Goal: Information Seeking & Learning: Check status

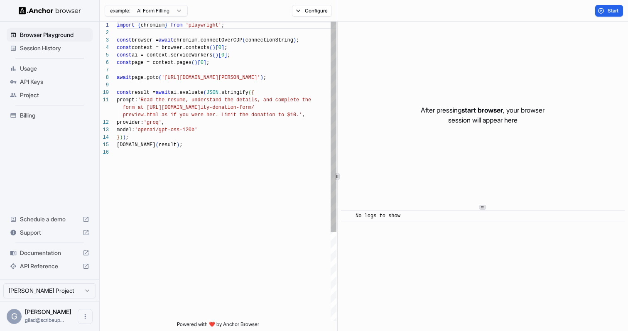
scroll to position [75, 0]
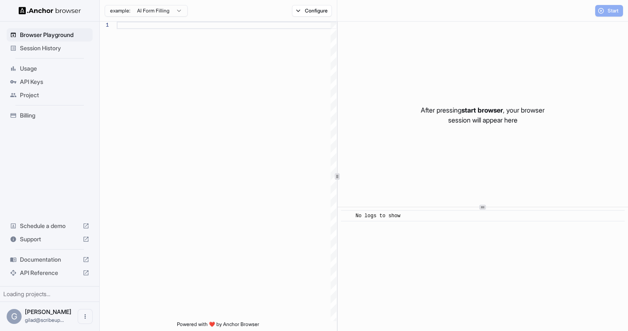
type textarea "**********"
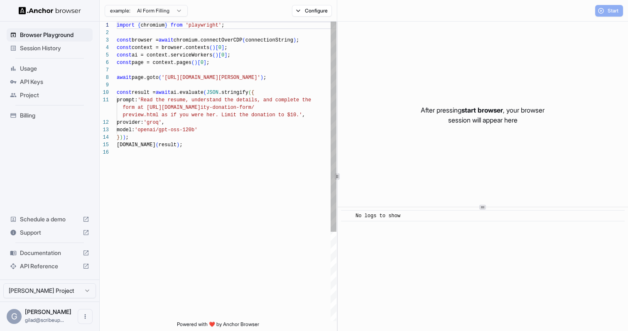
scroll to position [75, 0]
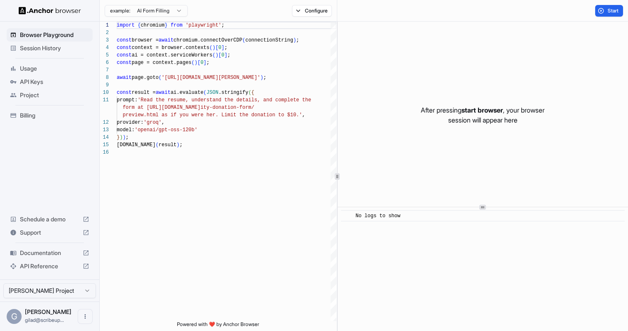
click at [65, 51] on span "Session History" at bounding box center [54, 48] width 69 height 8
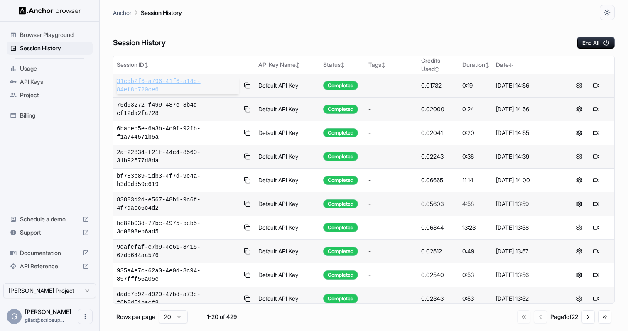
click at [163, 81] on span "31edb2f6-a796-41f6-a14d-84ef8b720ce6" at bounding box center [178, 85] width 122 height 17
click at [171, 108] on span "75d93272-f499-487e-8b4d-ef12da2fa728" at bounding box center [178, 109] width 122 height 17
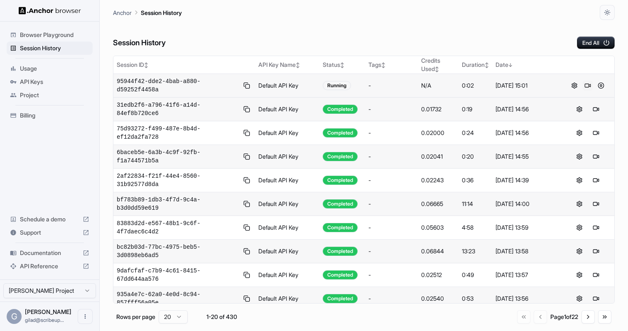
click at [587, 85] on button at bounding box center [587, 86] width 10 height 10
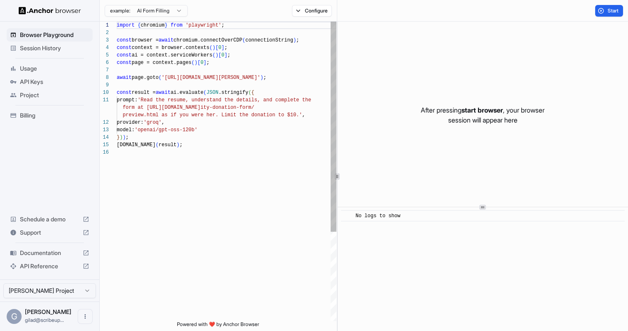
scroll to position [75, 0]
click at [63, 46] on span "Session History" at bounding box center [54, 48] width 69 height 8
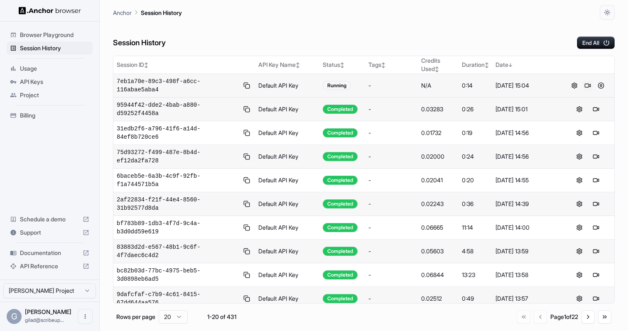
click at [589, 85] on button at bounding box center [587, 86] width 10 height 10
click at [586, 84] on button at bounding box center [587, 86] width 10 height 10
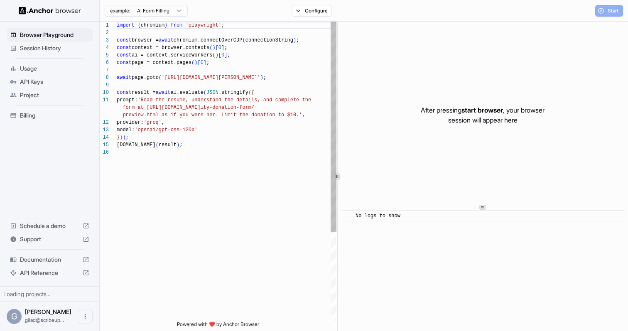
scroll to position [75, 0]
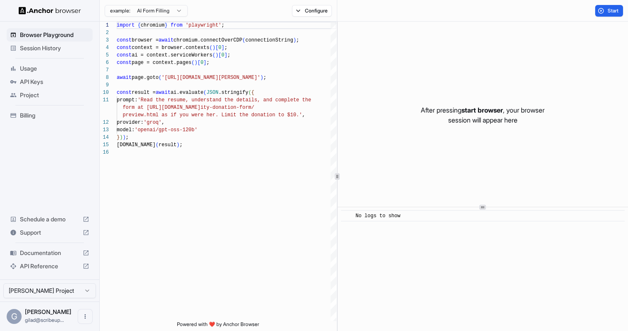
click at [69, 49] on span "Session History" at bounding box center [54, 48] width 69 height 8
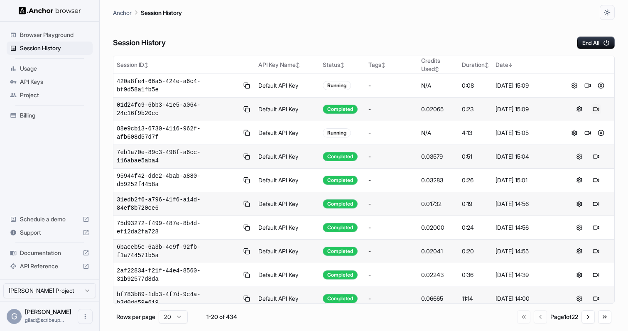
click at [597, 110] on button at bounding box center [596, 109] width 10 height 10
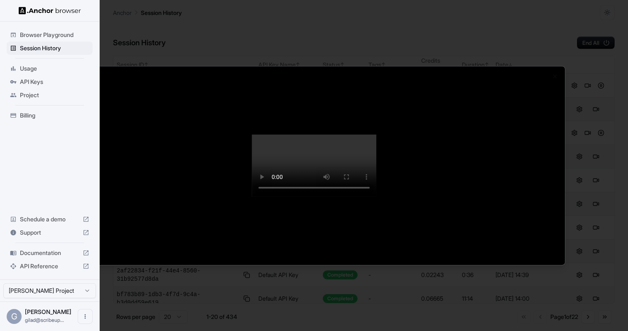
click at [509, 310] on div at bounding box center [314, 165] width 628 height 331
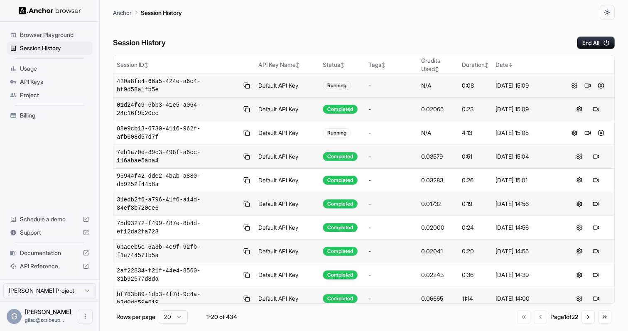
click at [584, 86] on button at bounding box center [587, 86] width 10 height 10
click at [593, 109] on button at bounding box center [596, 109] width 10 height 10
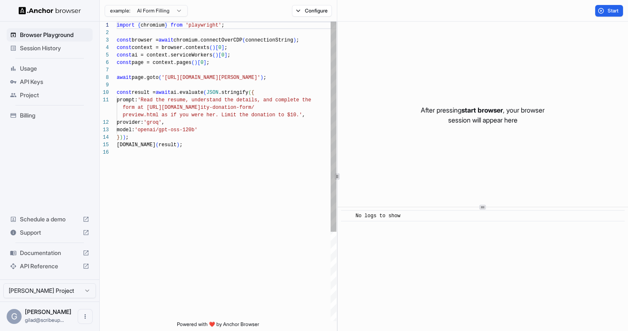
scroll to position [75, 0]
click at [66, 49] on span "Session History" at bounding box center [54, 48] width 69 height 8
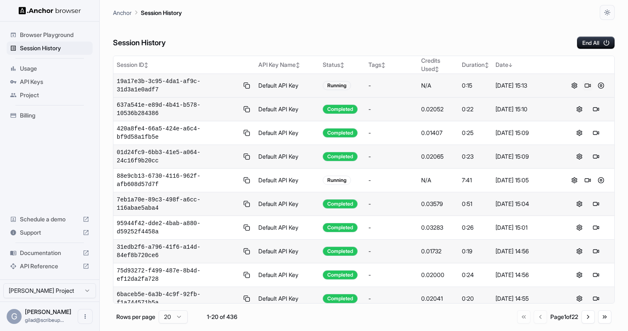
click at [586, 87] on button at bounding box center [587, 86] width 10 height 10
click at [586, 85] on button at bounding box center [587, 86] width 10 height 10
click at [586, 84] on button at bounding box center [587, 86] width 10 height 10
click at [585, 85] on button at bounding box center [587, 86] width 10 height 10
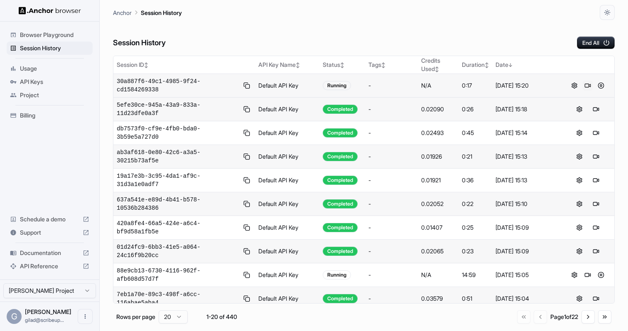
click at [583, 84] on button at bounding box center [587, 86] width 10 height 10
click at [588, 86] on button at bounding box center [587, 86] width 10 height 10
click at [584, 87] on button at bounding box center [587, 86] width 10 height 10
click at [602, 81] on button at bounding box center [601, 86] width 10 height 10
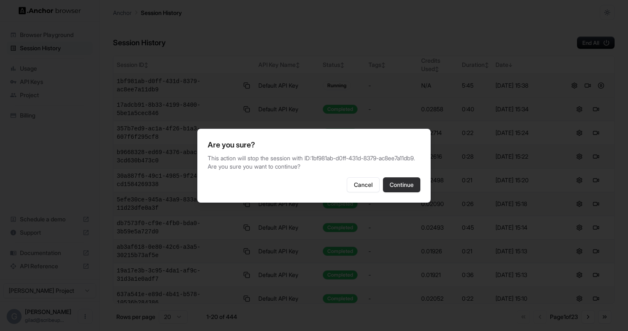
click at [408, 192] on button "Continue" at bounding box center [401, 184] width 37 height 15
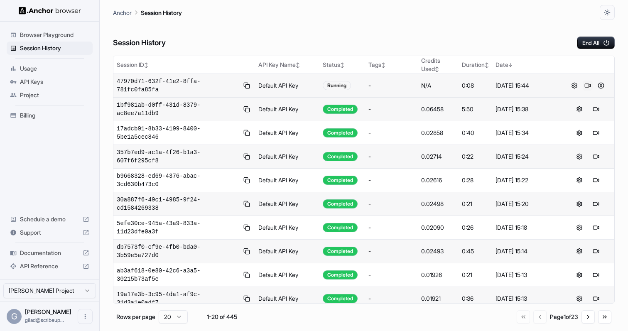
click at [588, 86] on button at bounding box center [587, 86] width 10 height 10
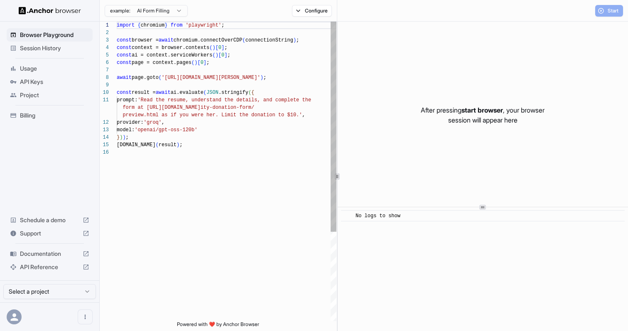
scroll to position [75, 0]
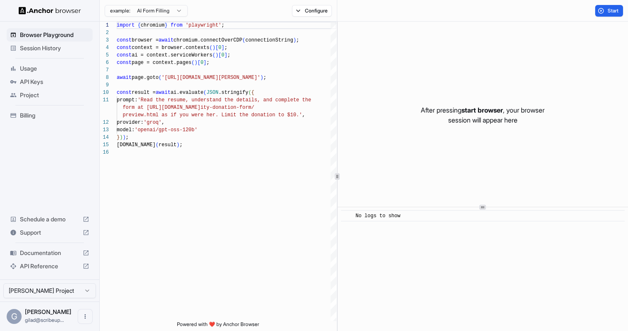
click at [77, 51] on span "Session History" at bounding box center [54, 48] width 69 height 8
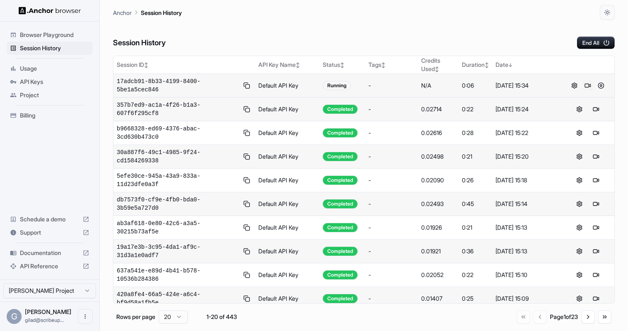
click at [586, 83] on button at bounding box center [587, 86] width 10 height 10
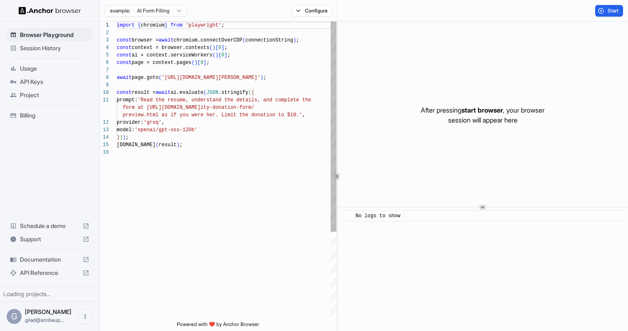
scroll to position [75, 0]
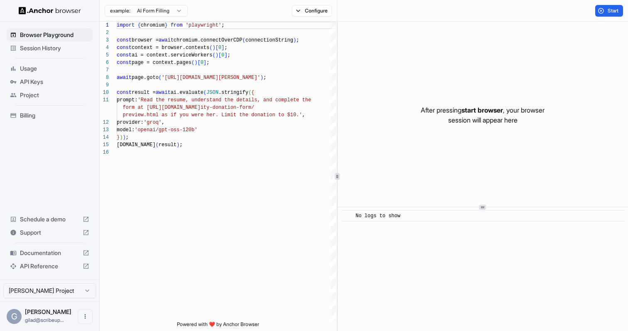
click at [58, 51] on span "Session History" at bounding box center [54, 48] width 69 height 8
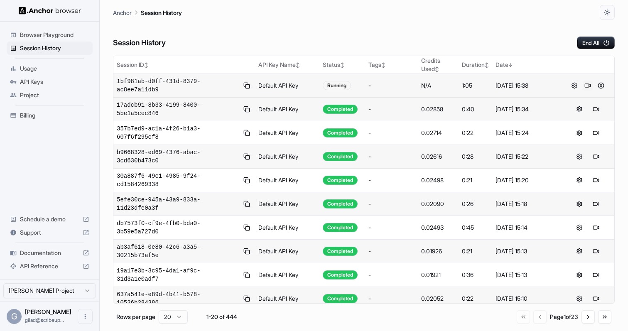
click at [586, 87] on button at bounding box center [587, 86] width 10 height 10
click at [585, 84] on button at bounding box center [587, 86] width 10 height 10
click at [589, 85] on button at bounding box center [587, 86] width 10 height 10
click at [601, 111] on button at bounding box center [601, 109] width 10 height 10
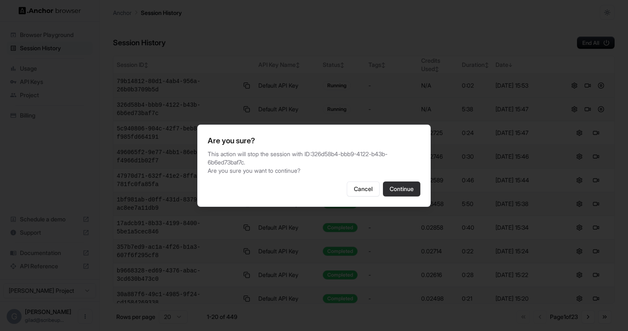
click at [397, 191] on button "Continue" at bounding box center [401, 188] width 37 height 15
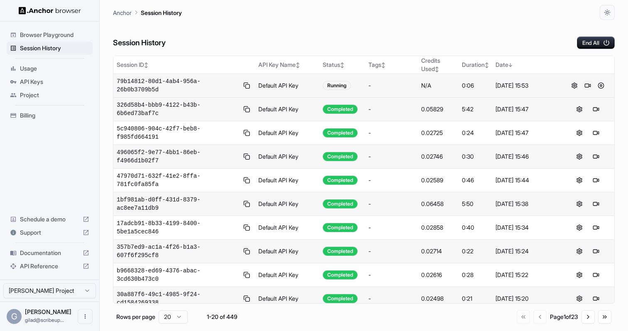
click at [587, 85] on button at bounding box center [587, 86] width 10 height 10
